Goal: Task Accomplishment & Management: Manage account settings

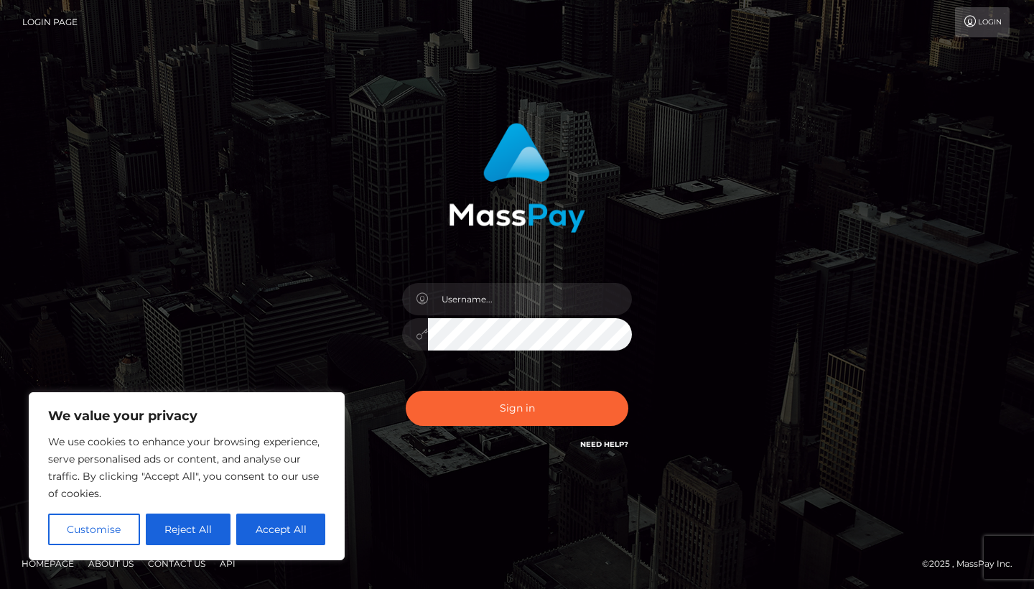
click at [607, 438] on h6 "Need Help?" at bounding box center [604, 443] width 48 height 12
click at [606, 441] on link "Need Help?" at bounding box center [604, 443] width 48 height 9
click at [168, 530] on button "Reject All" at bounding box center [188, 529] width 85 height 32
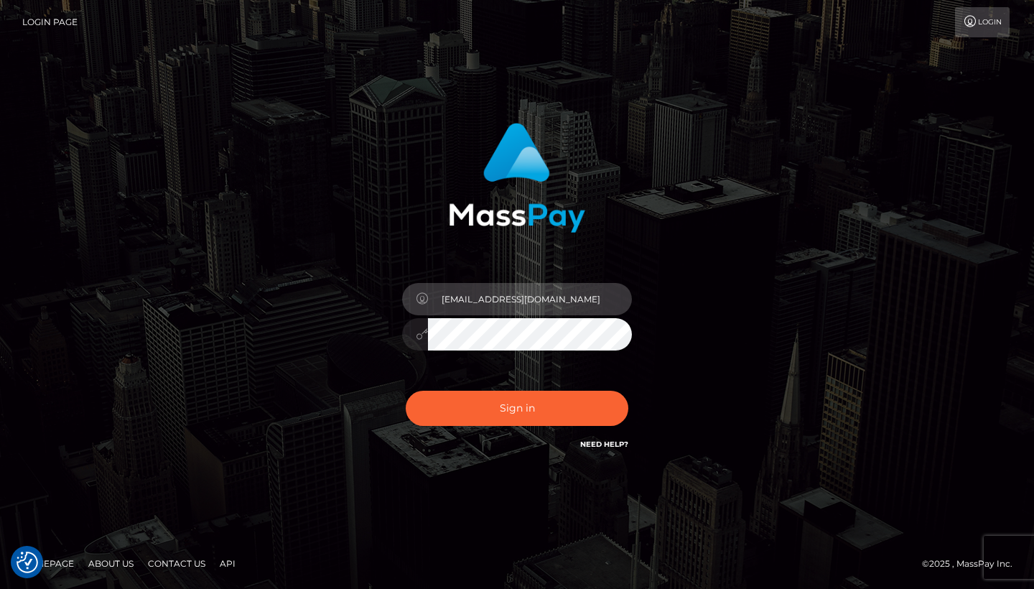
type input "[EMAIL_ADDRESS][DOMAIN_NAME]"
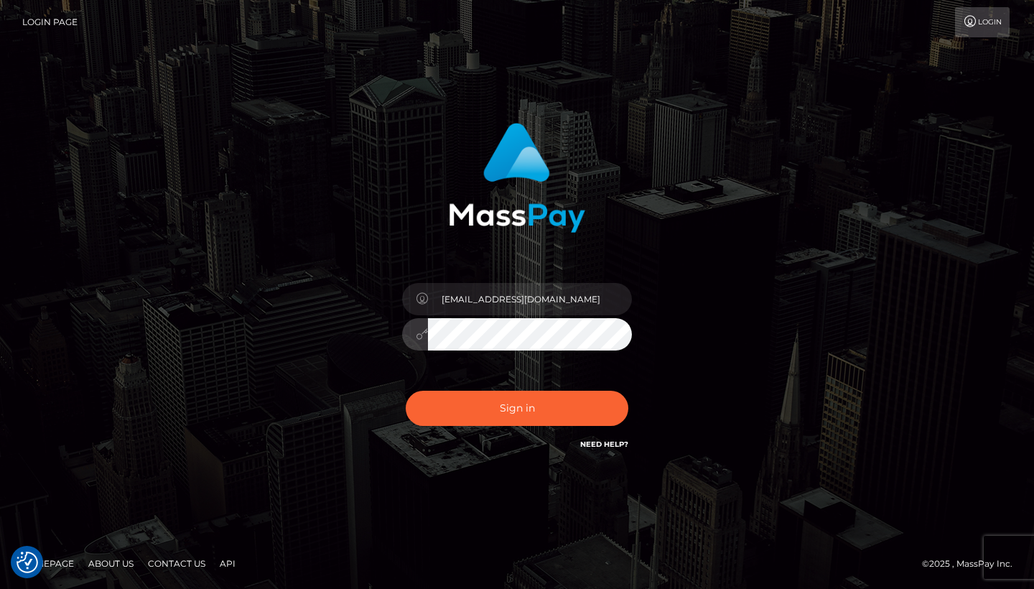
click at [517, 408] on button "Sign in" at bounding box center [517, 407] width 223 height 35
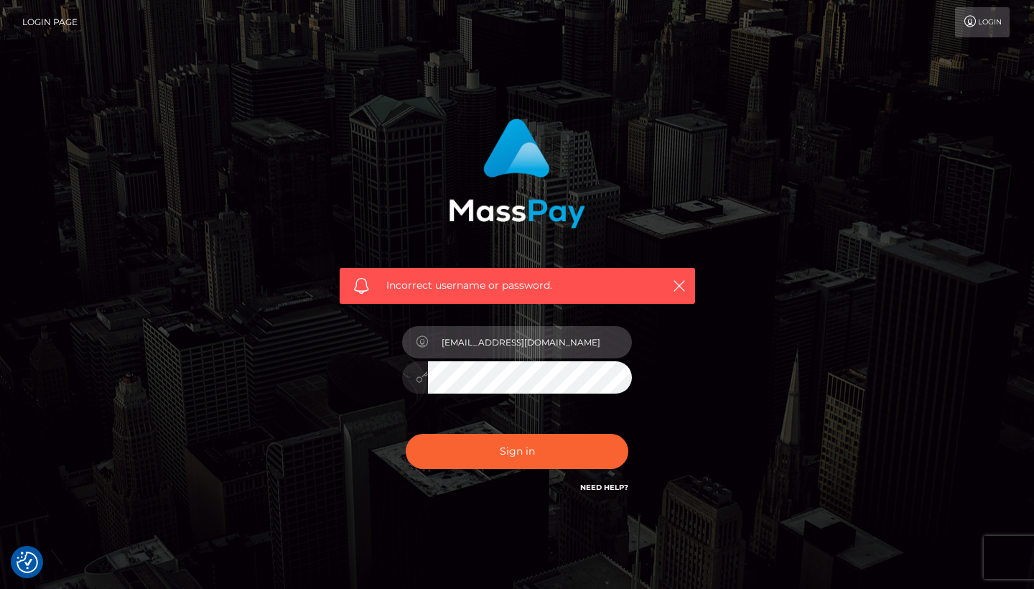
type input "[EMAIL_ADDRESS][DOMAIN_NAME]"
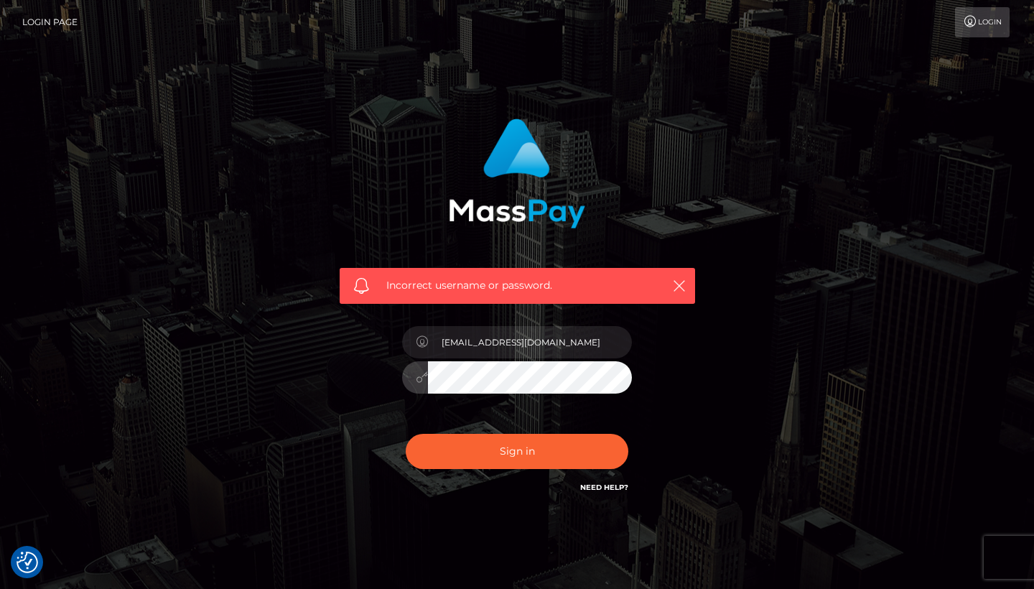
click at [517, 450] on button "Sign in" at bounding box center [517, 451] width 223 height 35
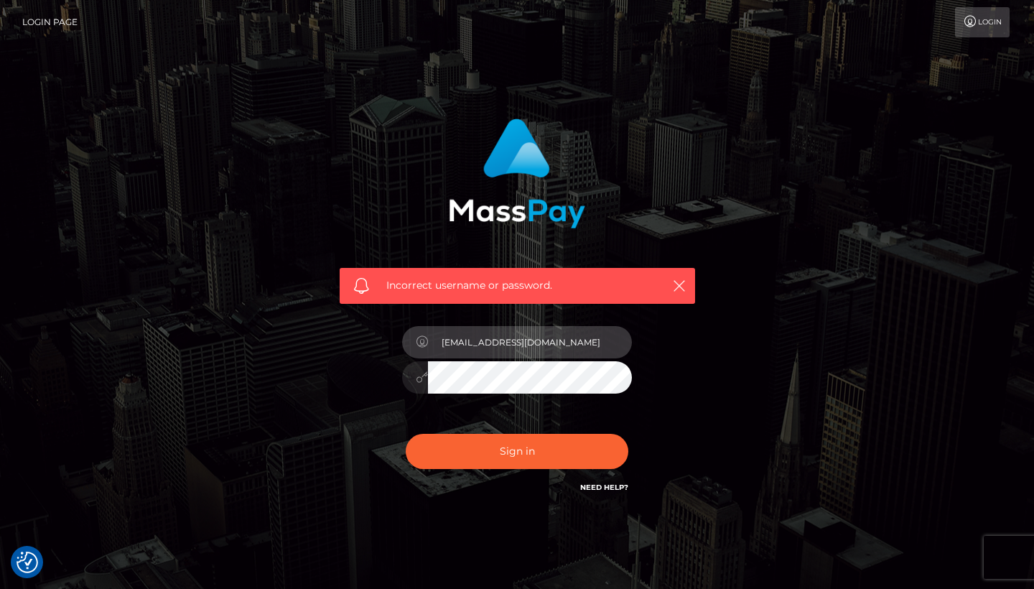
type input "[EMAIL_ADDRESS][DOMAIN_NAME]"
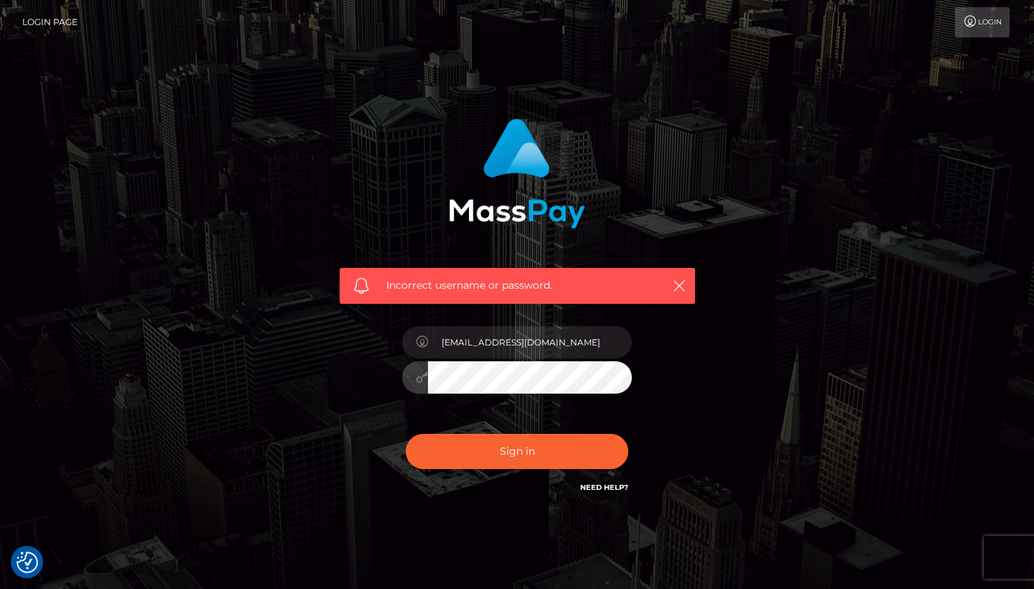
click at [517, 450] on button "Sign in" at bounding box center [517, 451] width 223 height 35
